Goal: Check status: Check status

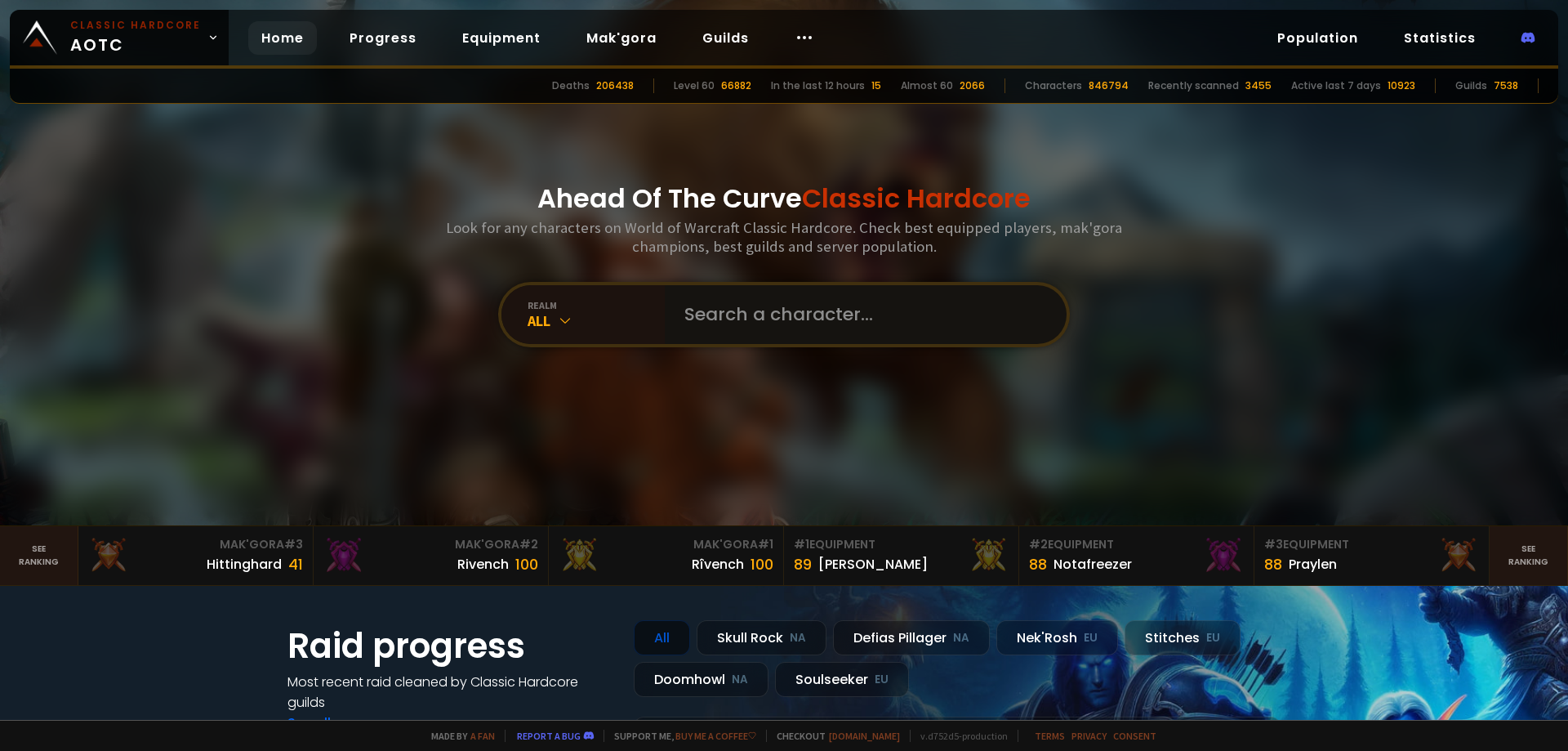
click at [841, 321] on input "text" at bounding box center [861, 315] width 373 height 59
type input "jisoo"
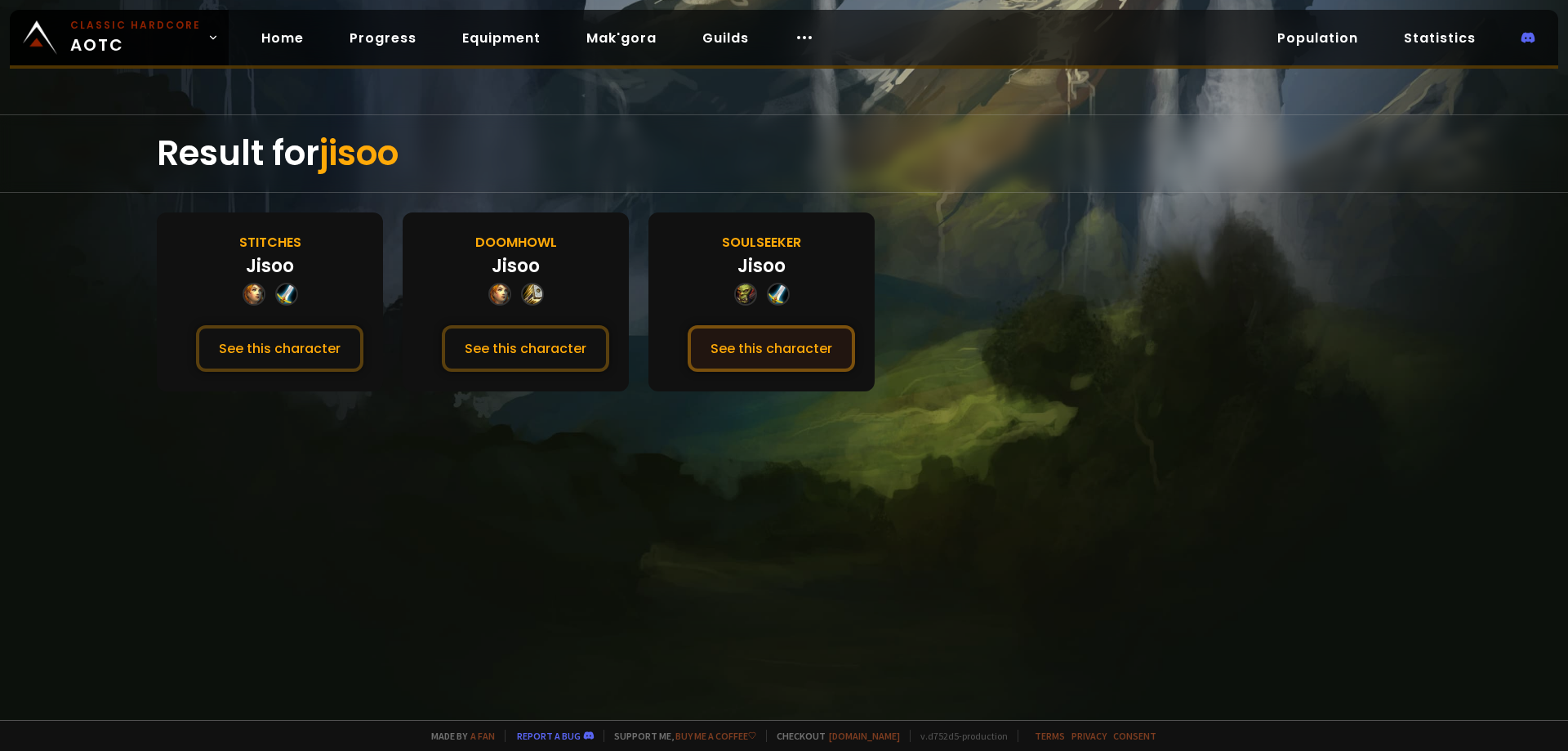
click at [767, 350] on button "See this character" at bounding box center [772, 348] width 168 height 46
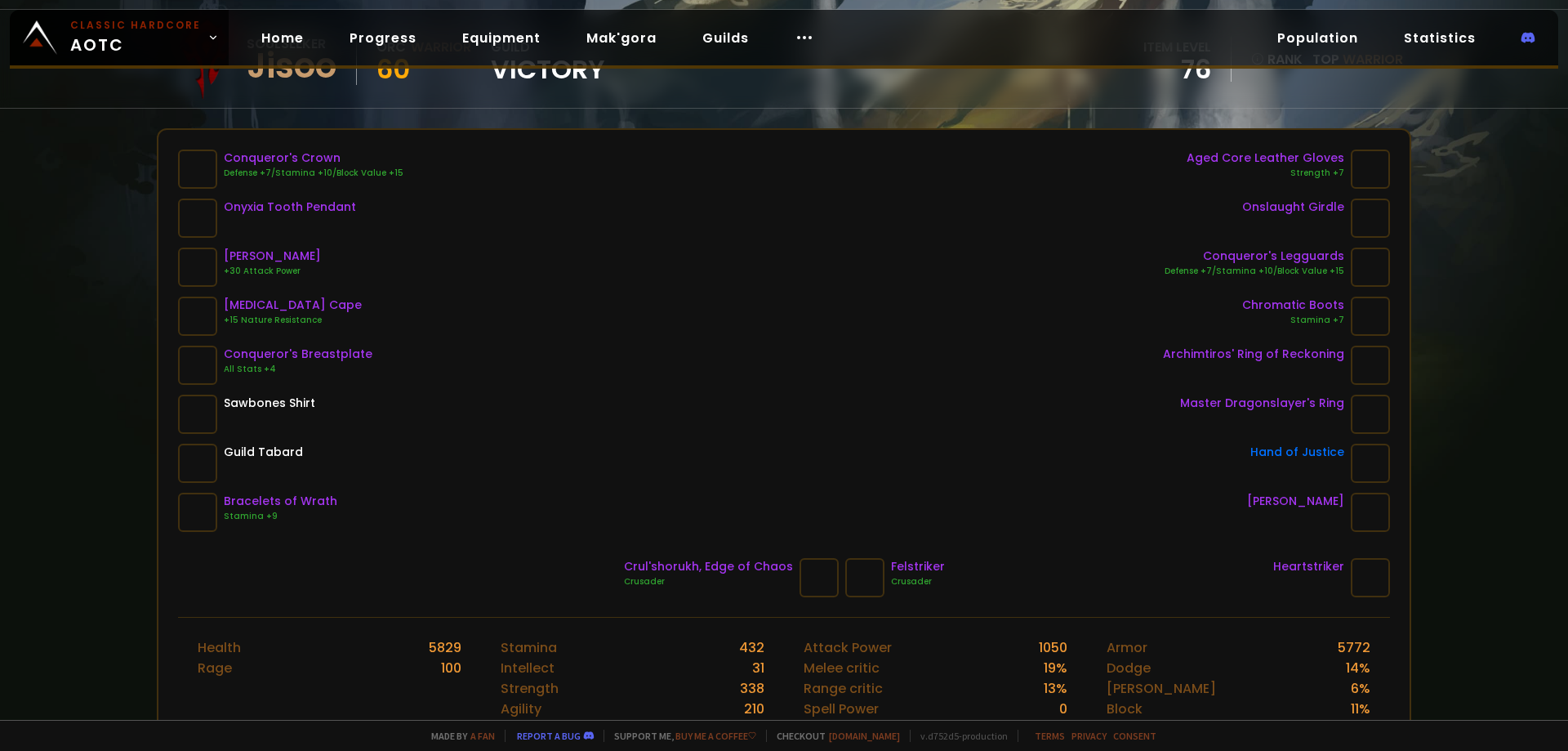
scroll to position [163, 0]
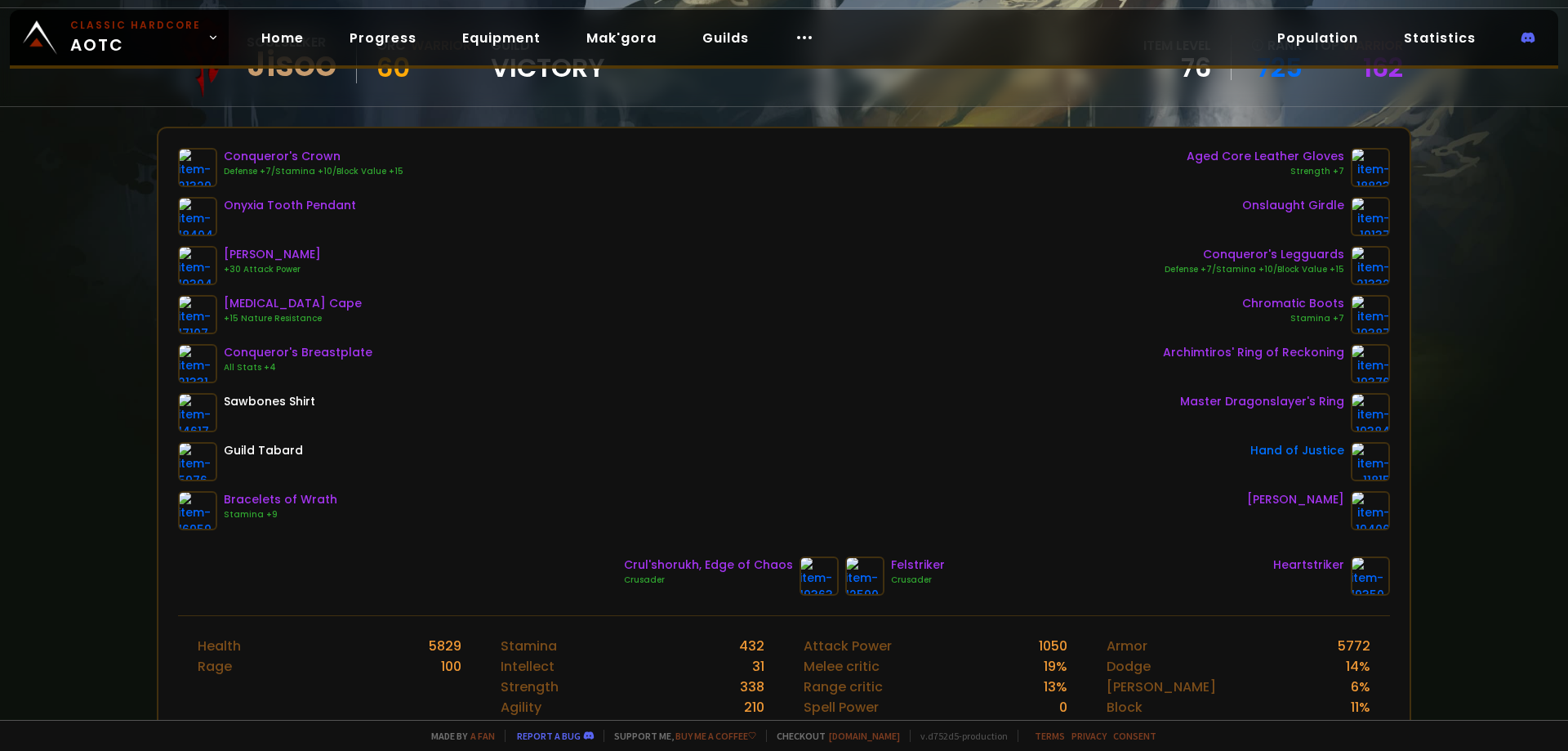
drag, startPoint x: 16, startPoint y: 444, endPoint x: 56, endPoint y: 535, distance: 99.4
click at [56, 535] on div "Scan character a few seconds ago Soulseeker Jisoo Orc Warrior 60 guild Victory …" at bounding box center [784, 359] width 1568 height 720
